Goal: Navigation & Orientation: Find specific page/section

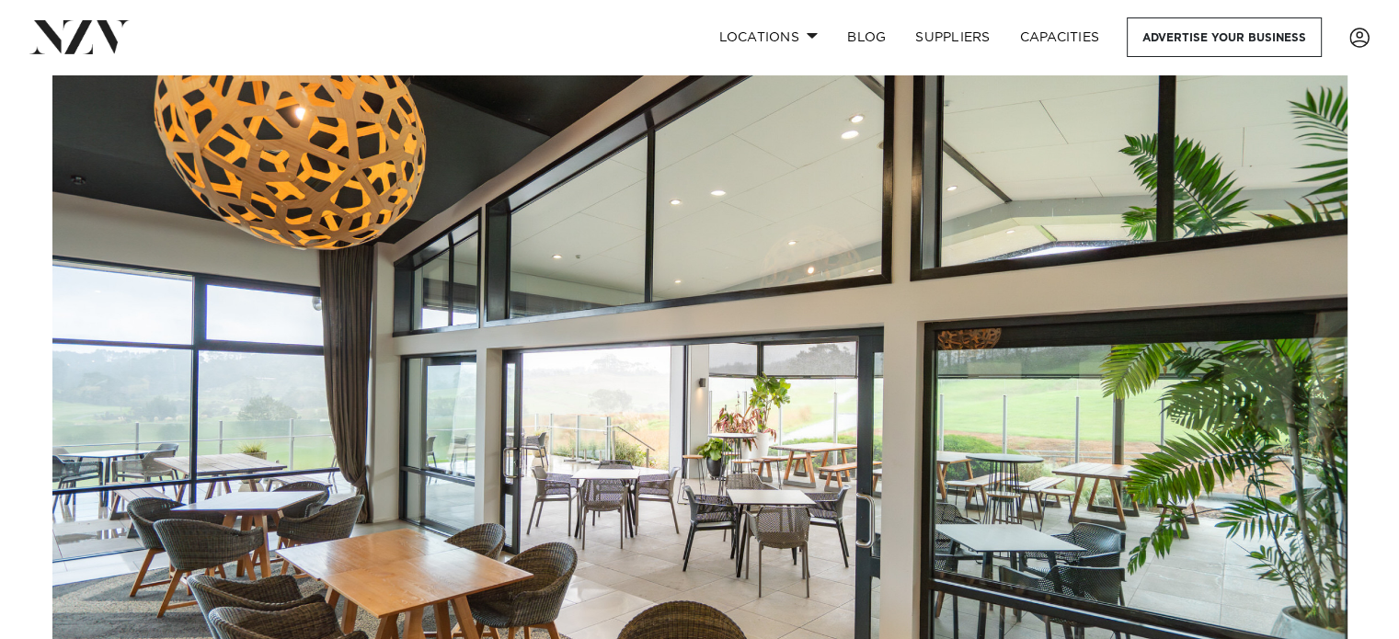
click at [75, 46] on img at bounding box center [79, 36] width 100 height 33
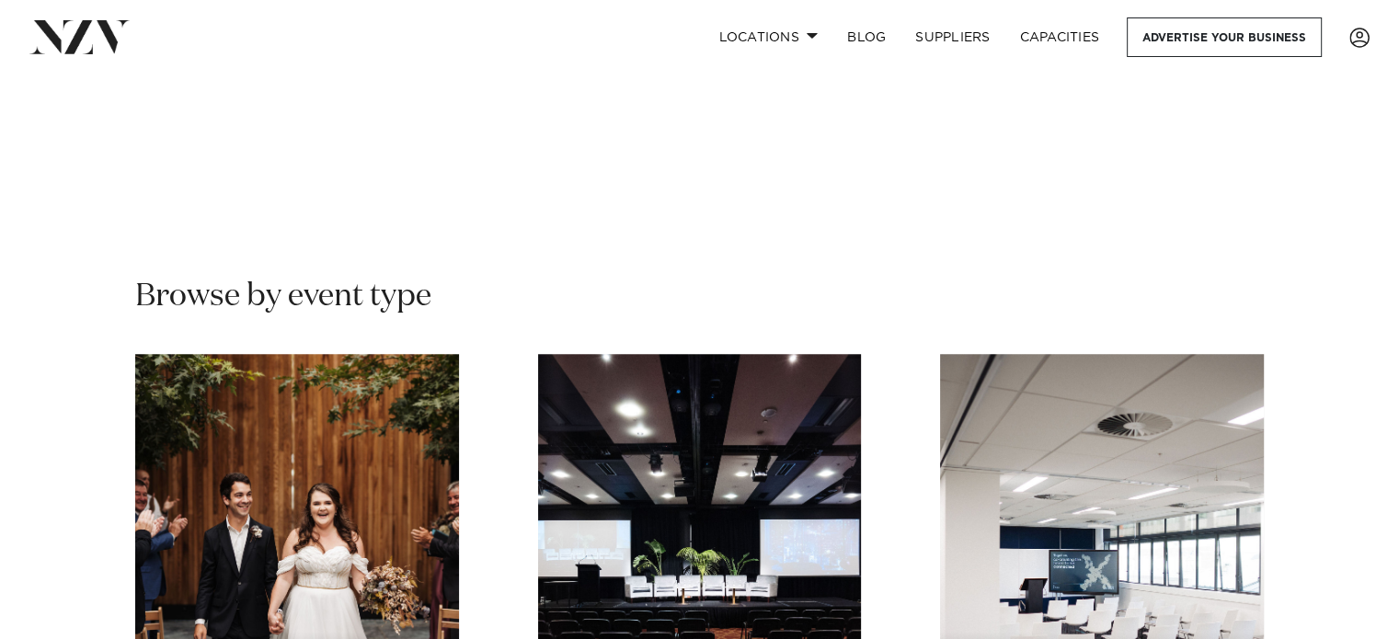
scroll to position [1656, 0]
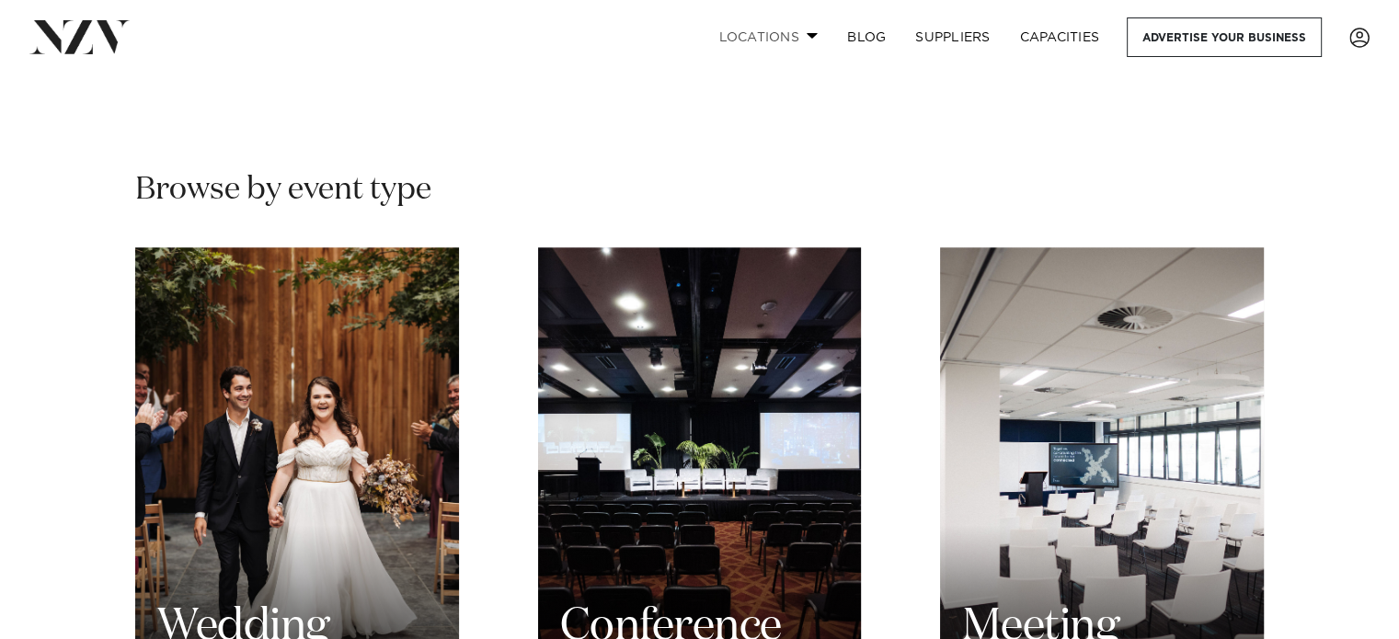
click at [725, 44] on link "Locations" at bounding box center [768, 37] width 129 height 40
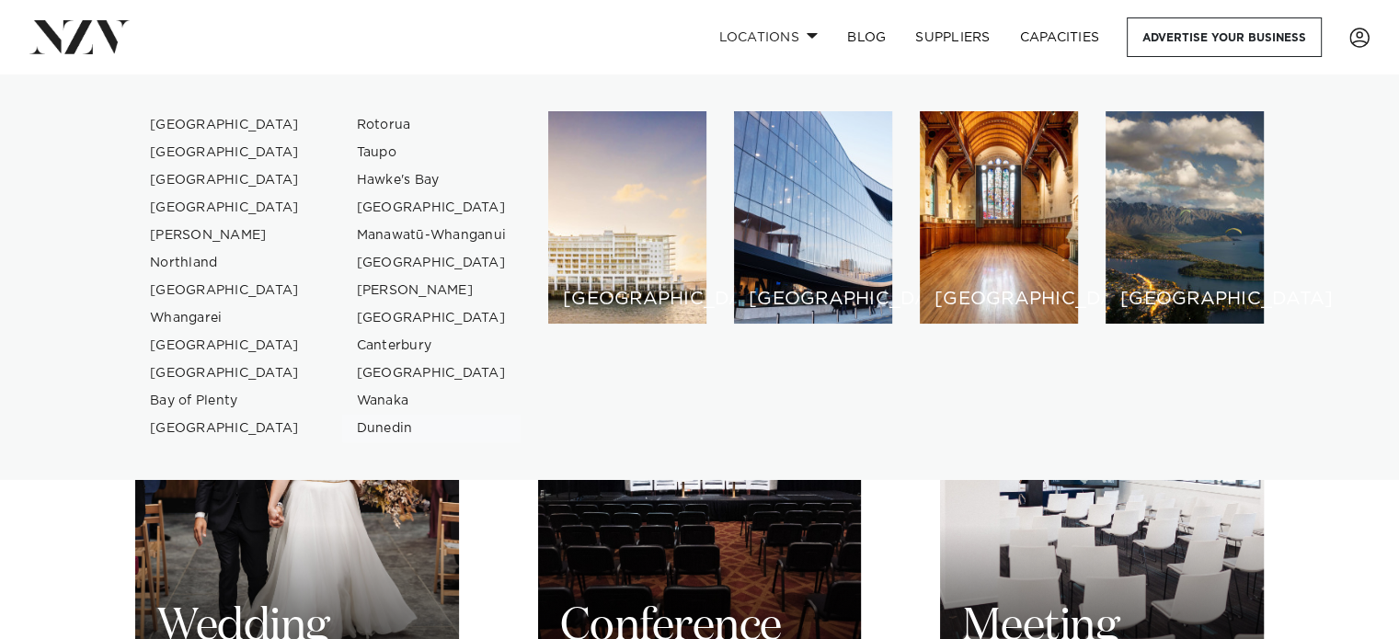
click at [383, 432] on link "Dunedin" at bounding box center [431, 429] width 179 height 28
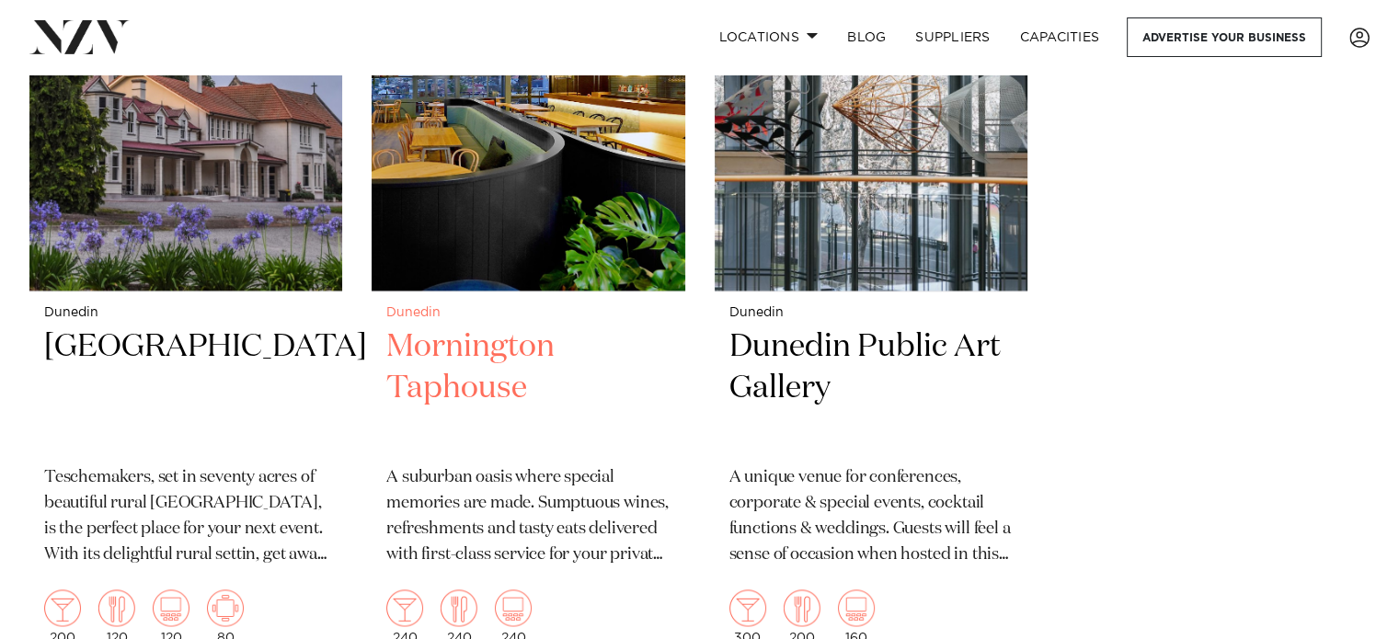
scroll to position [2391, 0]
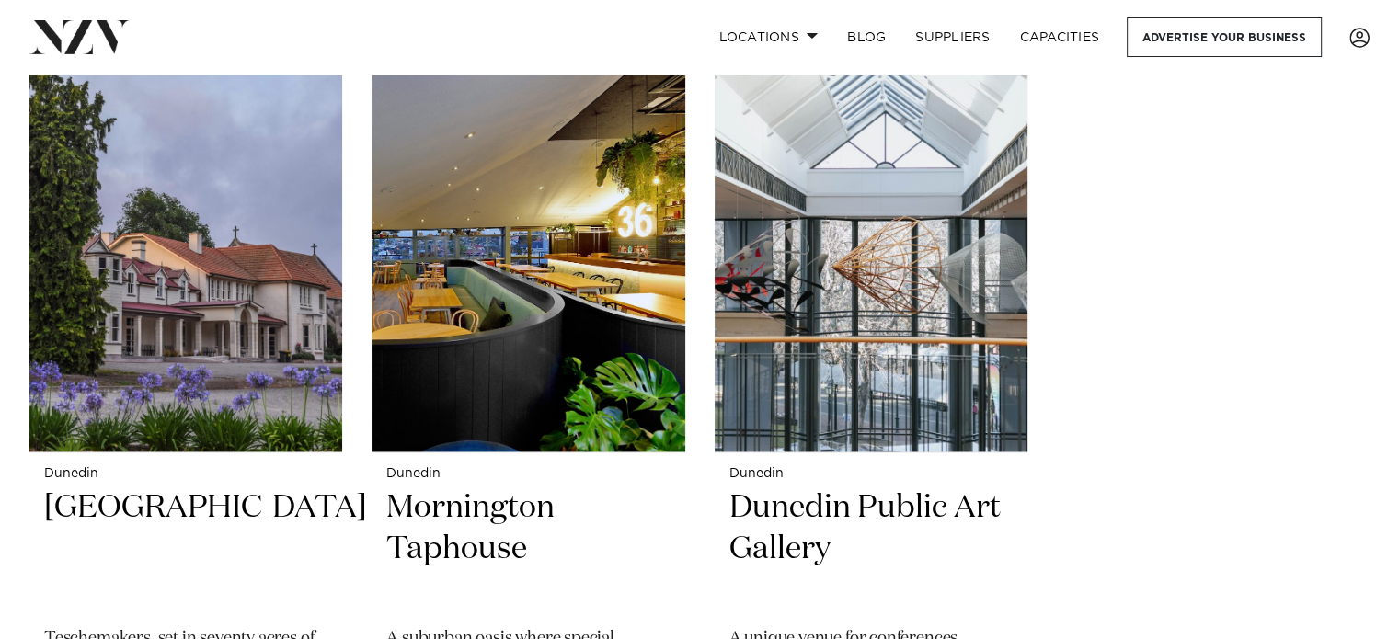
drag, startPoint x: 583, startPoint y: 303, endPoint x: 1061, endPoint y: 366, distance: 481.6
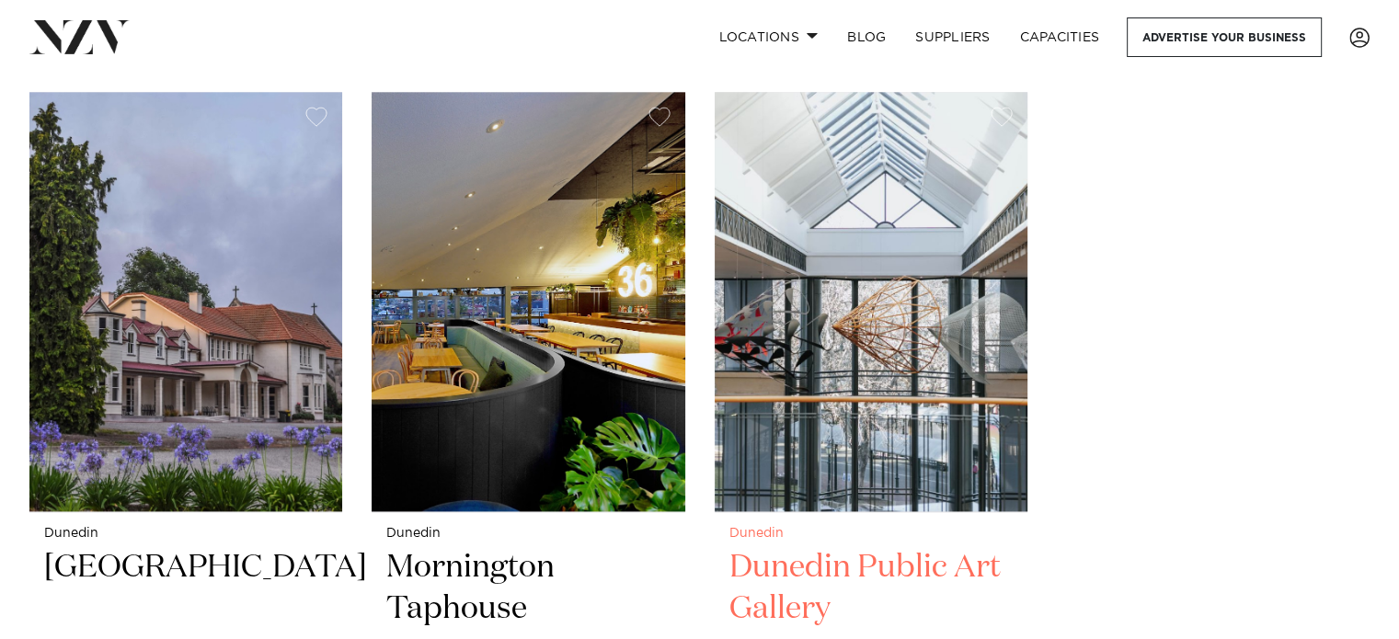
scroll to position [2299, 0]
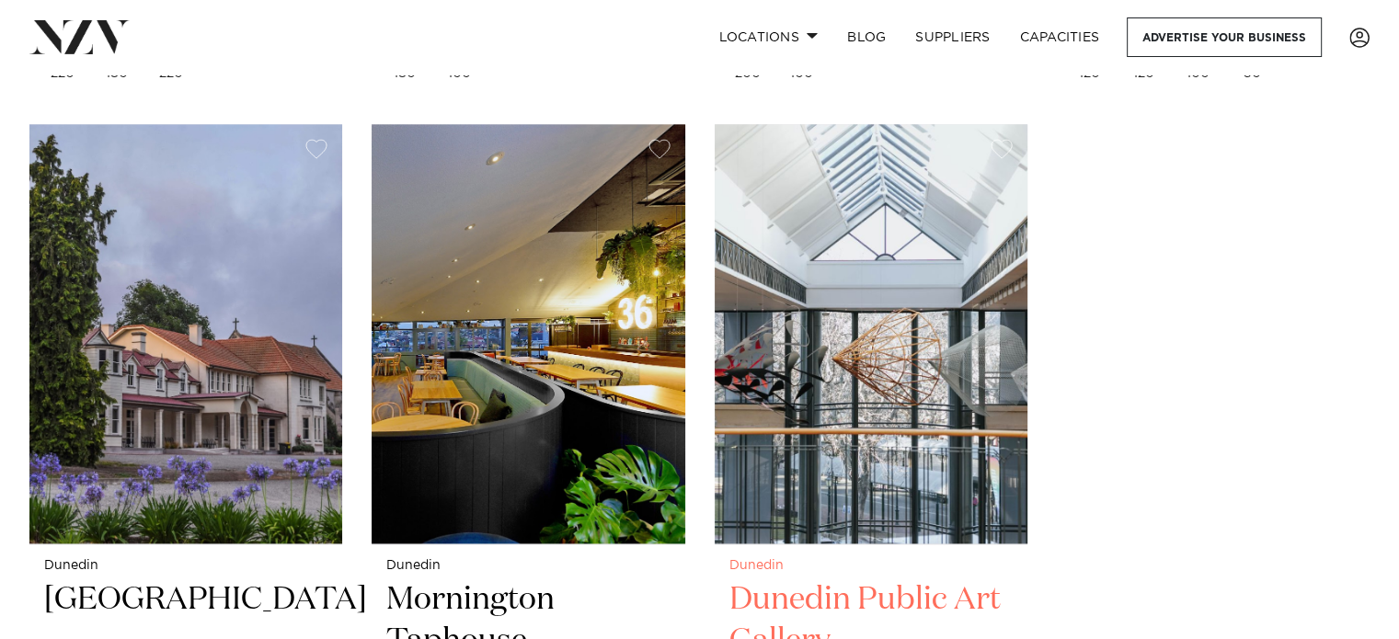
click at [911, 345] on img at bounding box center [871, 333] width 313 height 419
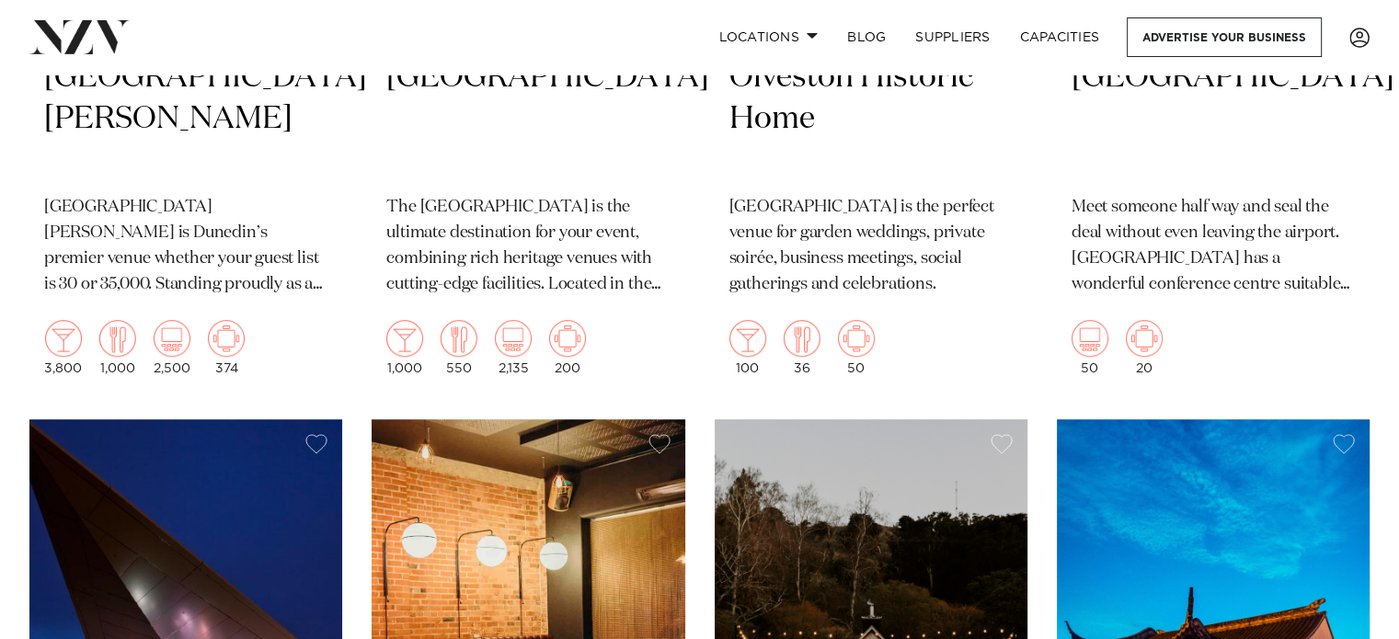
scroll to position [726, 0]
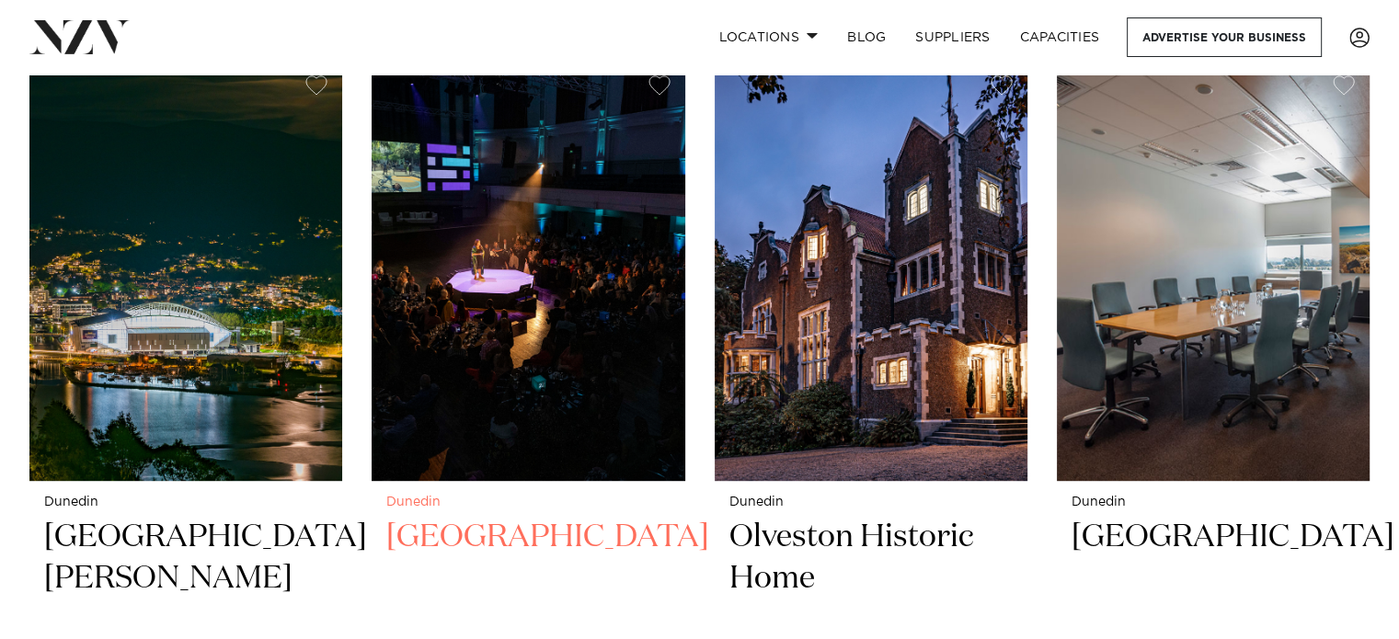
click at [493, 328] on img at bounding box center [528, 270] width 313 height 419
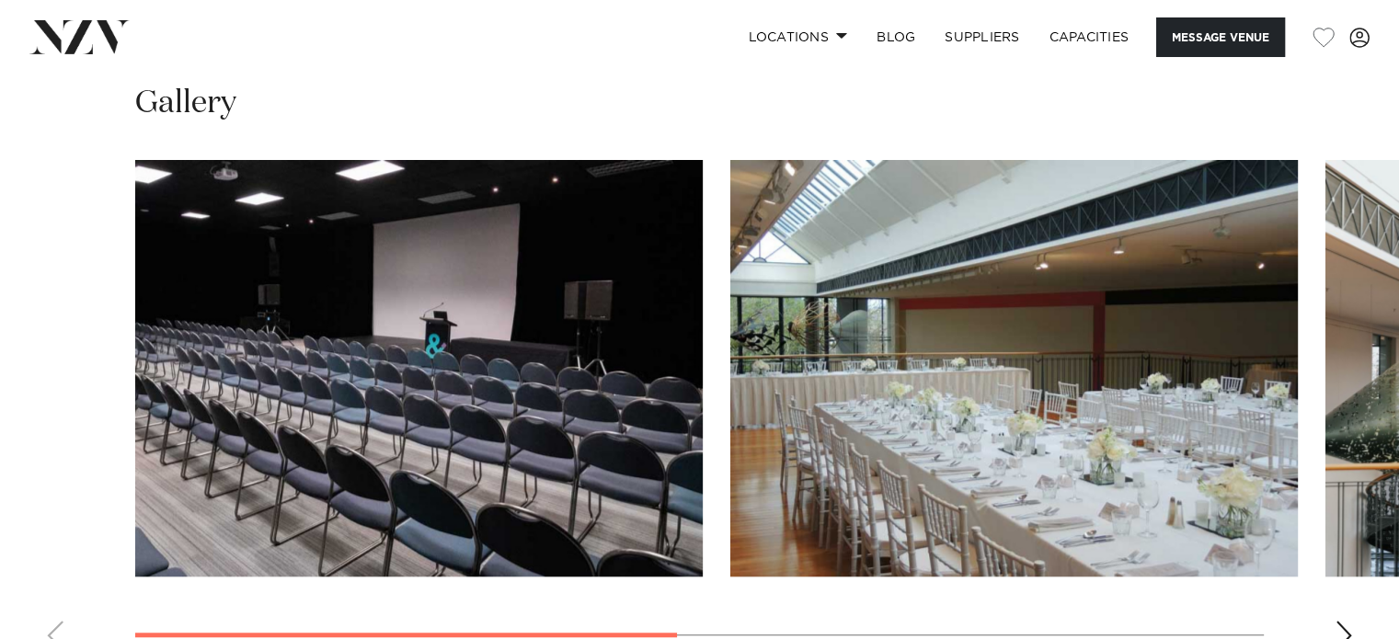
scroll to position [1288, 0]
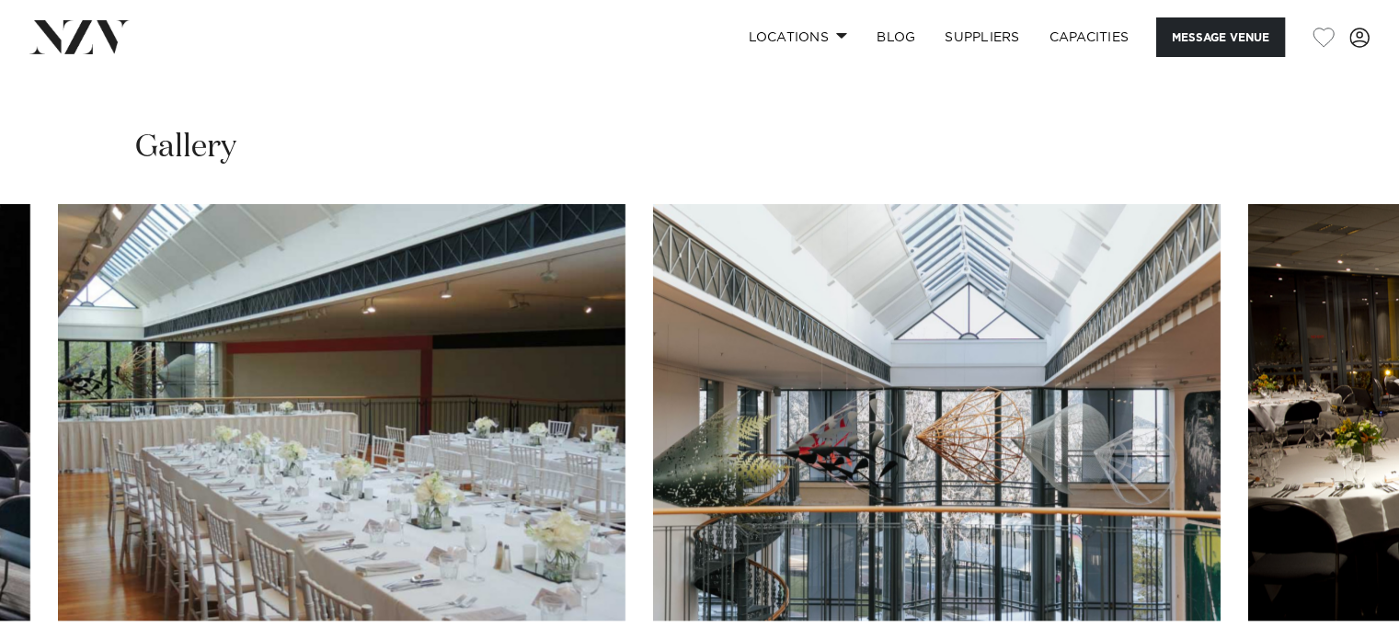
click at [447, 395] on img "2 / 4" at bounding box center [342, 412] width 568 height 417
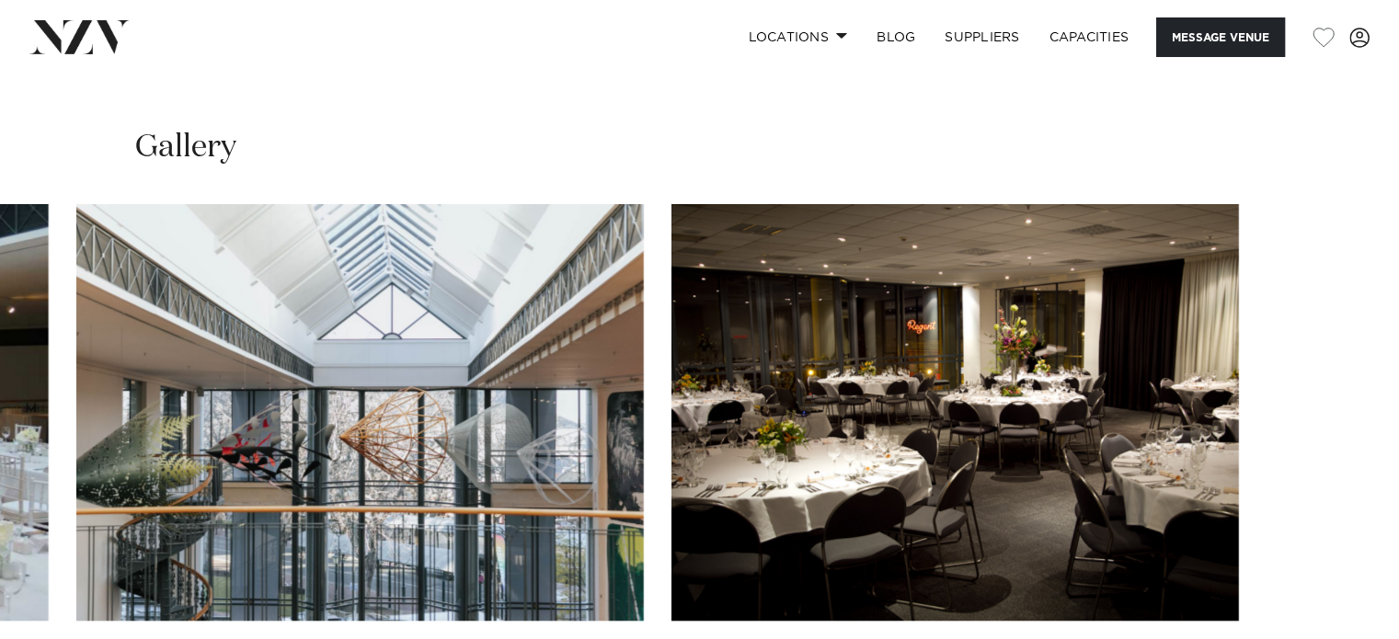
click at [405, 408] on img "3 / 4" at bounding box center [360, 412] width 568 height 417
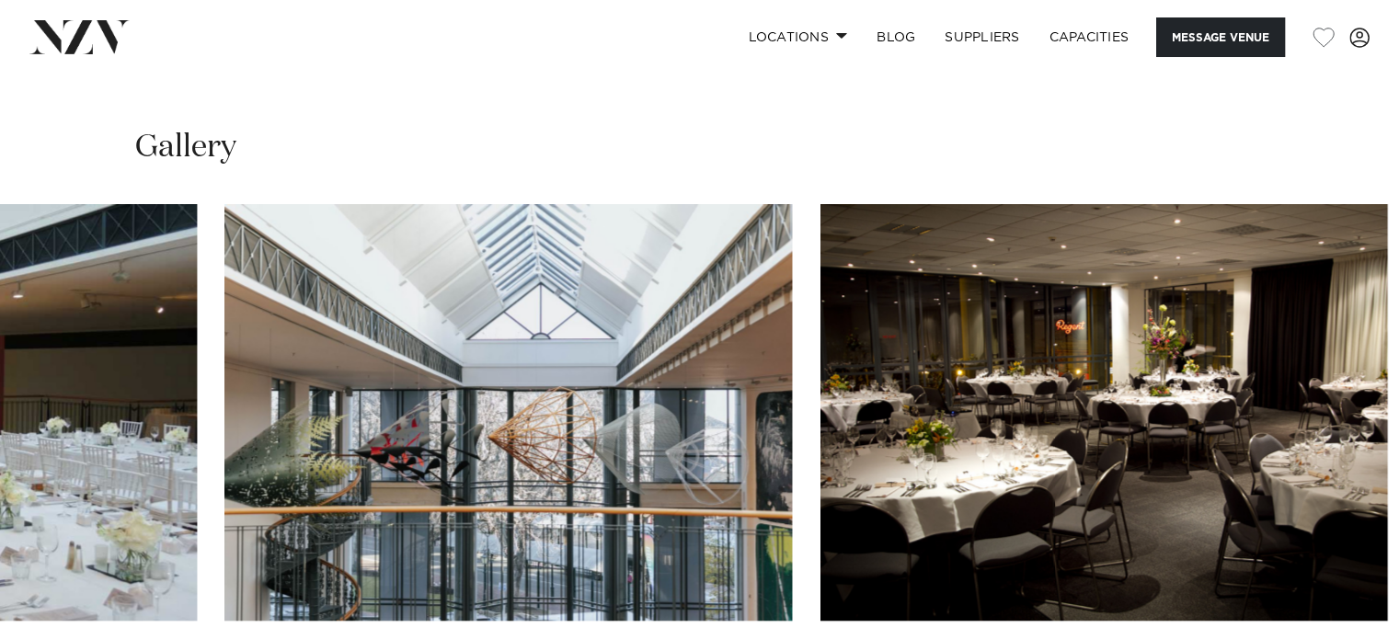
click at [1398, 433] on html "Locations Auckland Wellington Christchurch Queenstown Hamilton Northland Bay of…" at bounding box center [699, 270] width 1399 height 3117
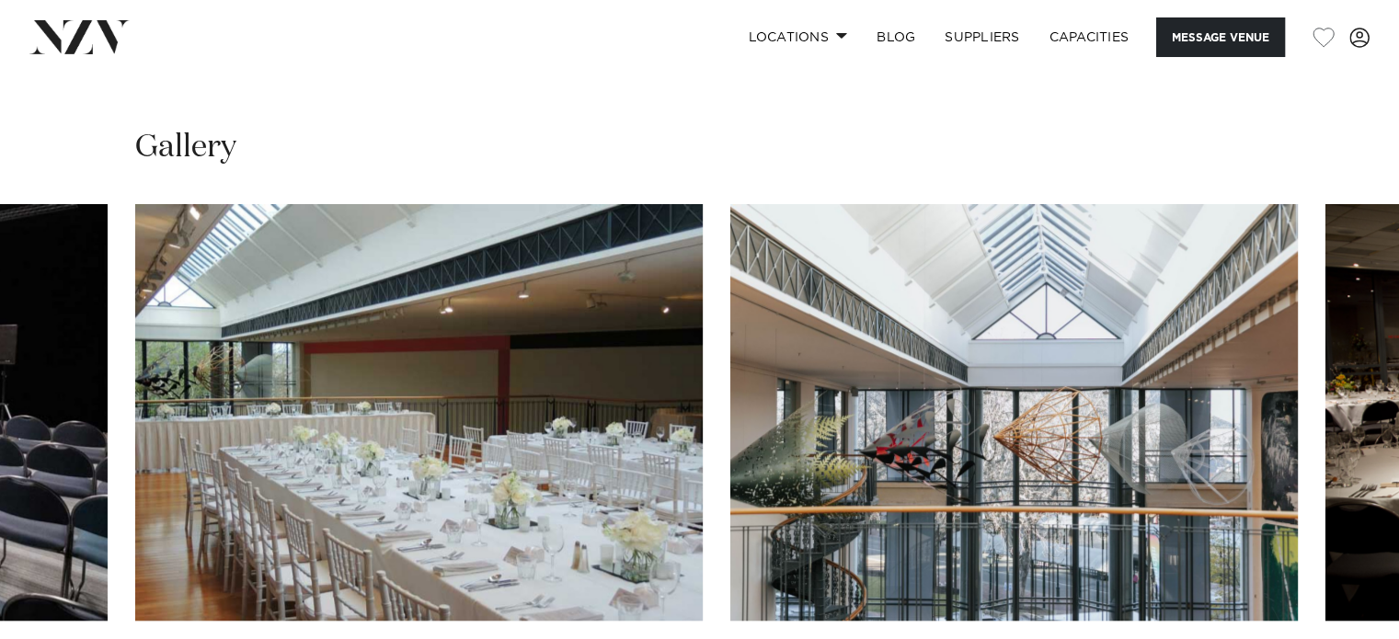
click at [1390, 405] on swiper-container at bounding box center [699, 456] width 1399 height 505
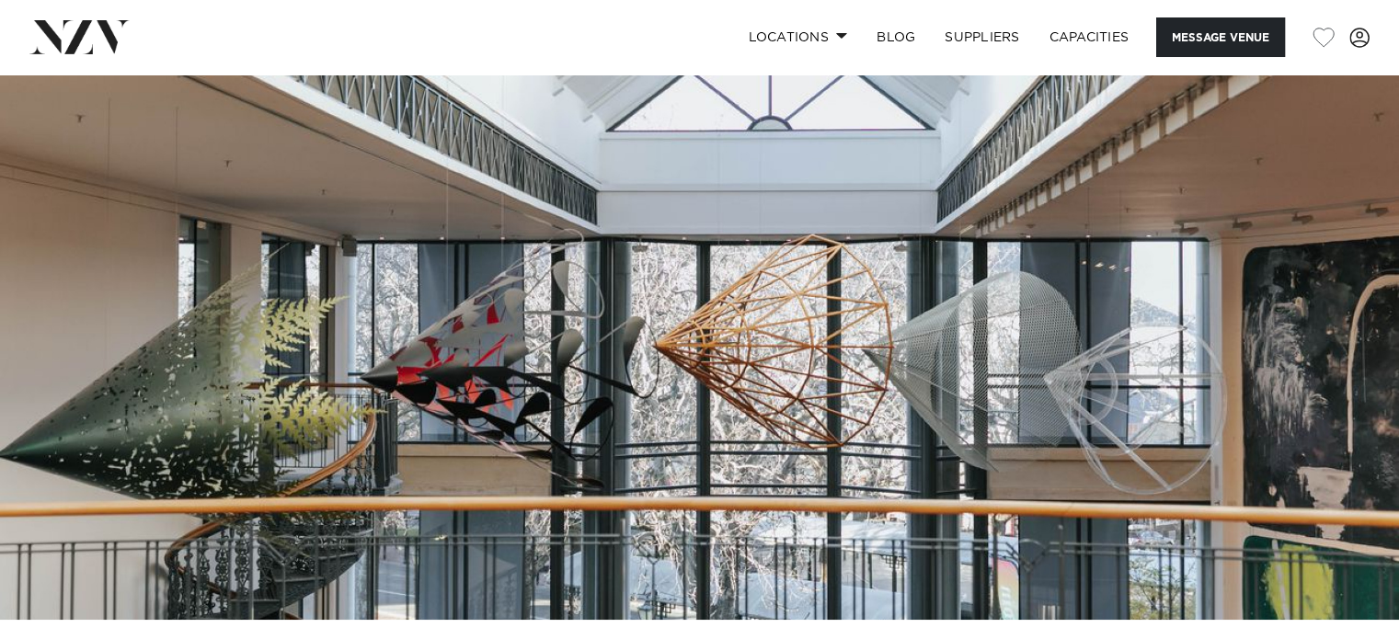
scroll to position [0, 0]
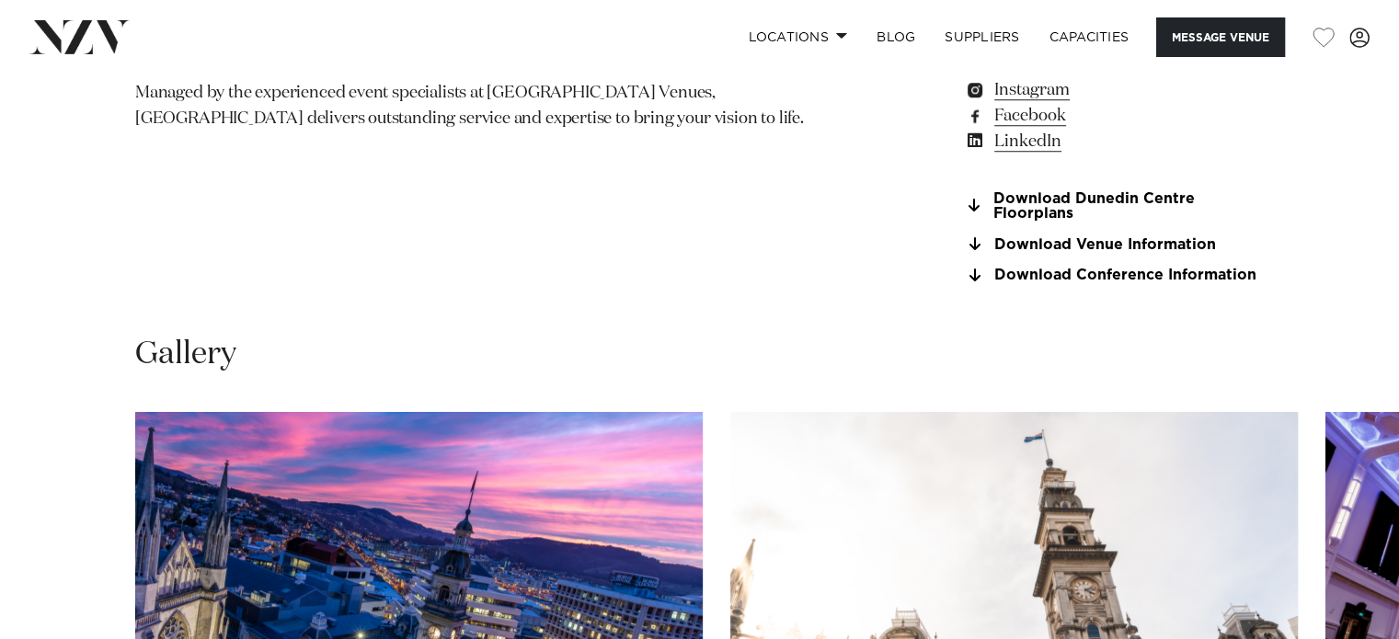
scroll to position [1748, 0]
